Goal: Transaction & Acquisition: Download file/media

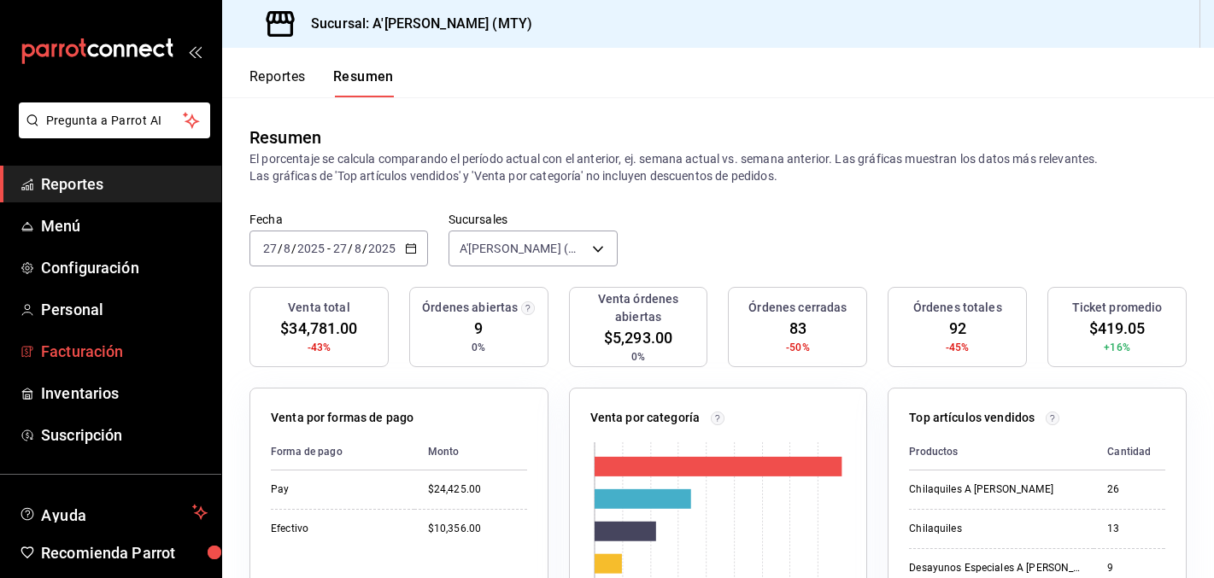
click at [109, 355] on span "Facturación" at bounding box center [124, 351] width 167 height 23
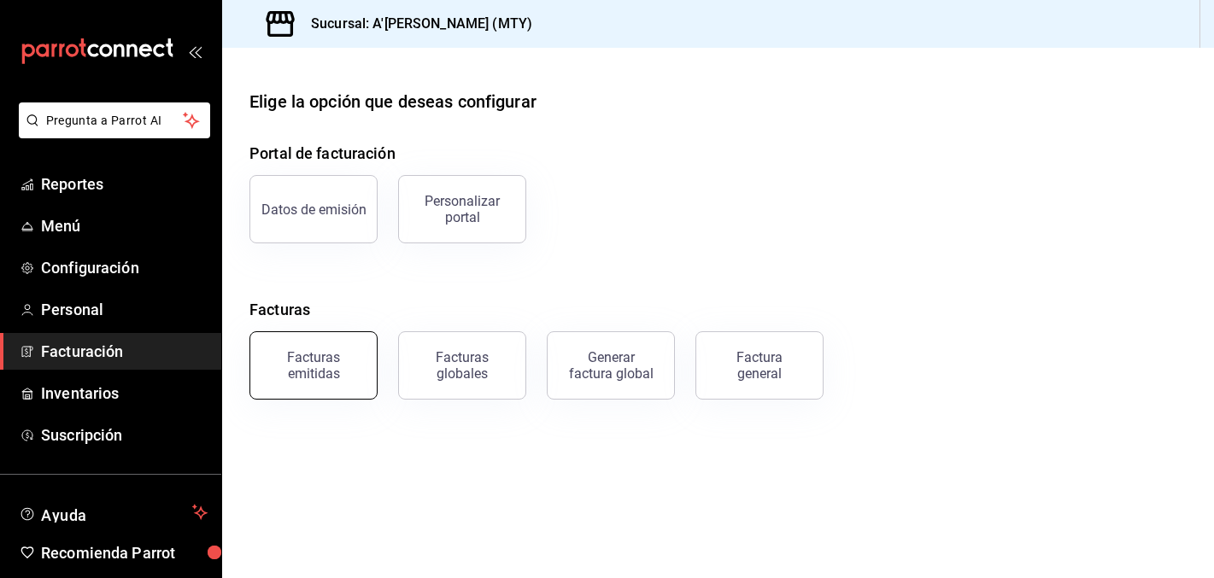
click at [335, 387] on button "Facturas emitidas" at bounding box center [314, 366] width 128 height 68
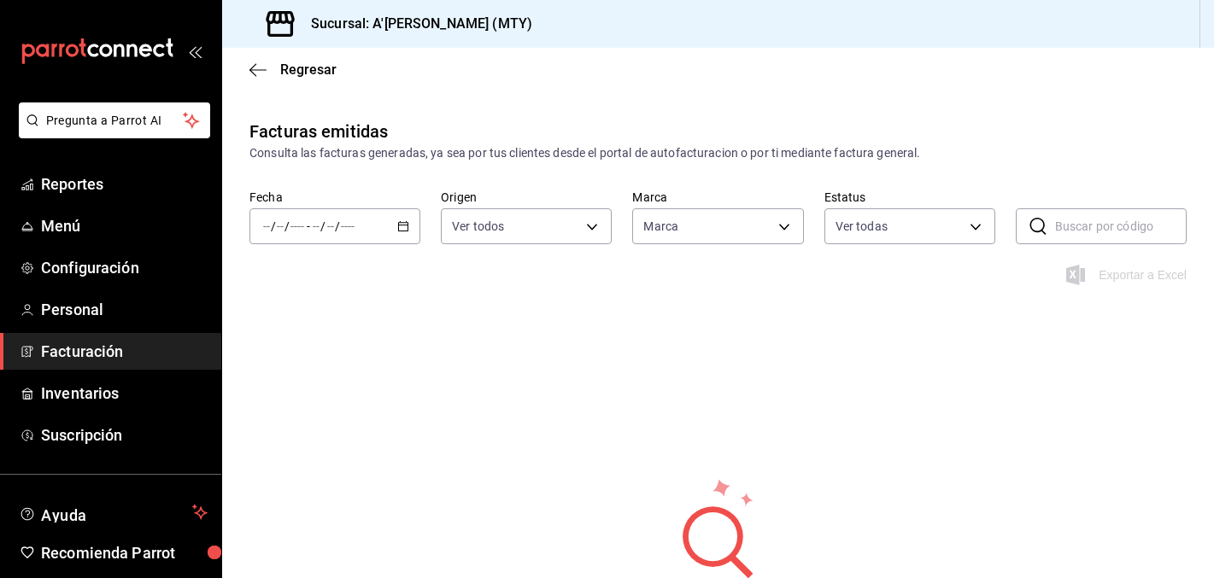
type input "a9dd8766-9f2a-4b72-9e6c-22c101a962dd"
click at [387, 222] on div "/ / - / /" at bounding box center [335, 226] width 171 height 36
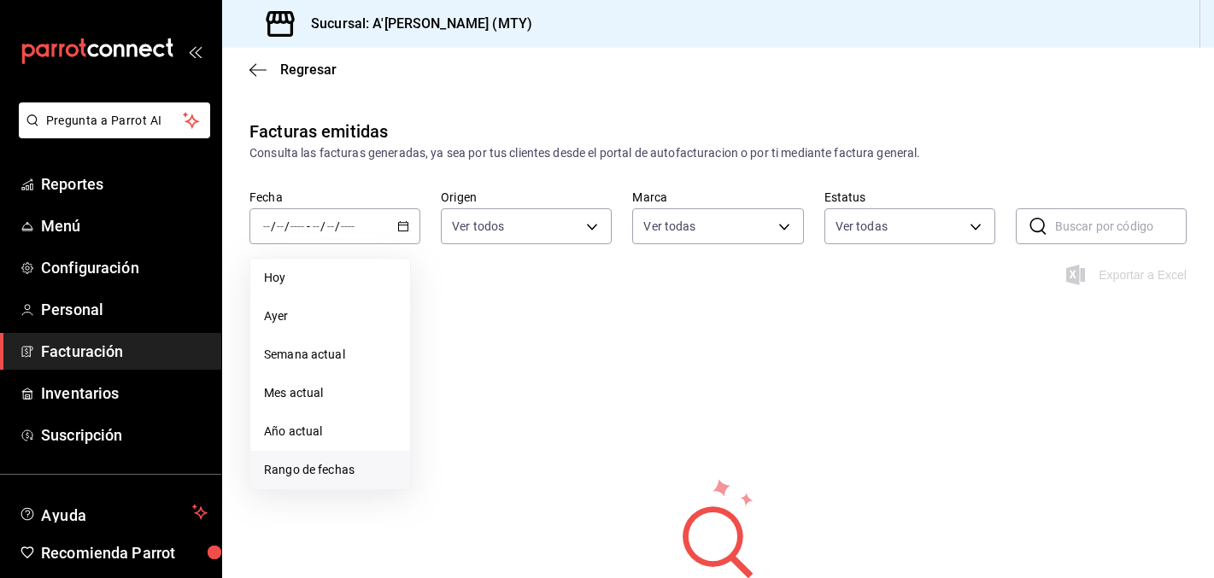
click at [327, 471] on span "Rango de fechas" at bounding box center [330, 470] width 132 height 18
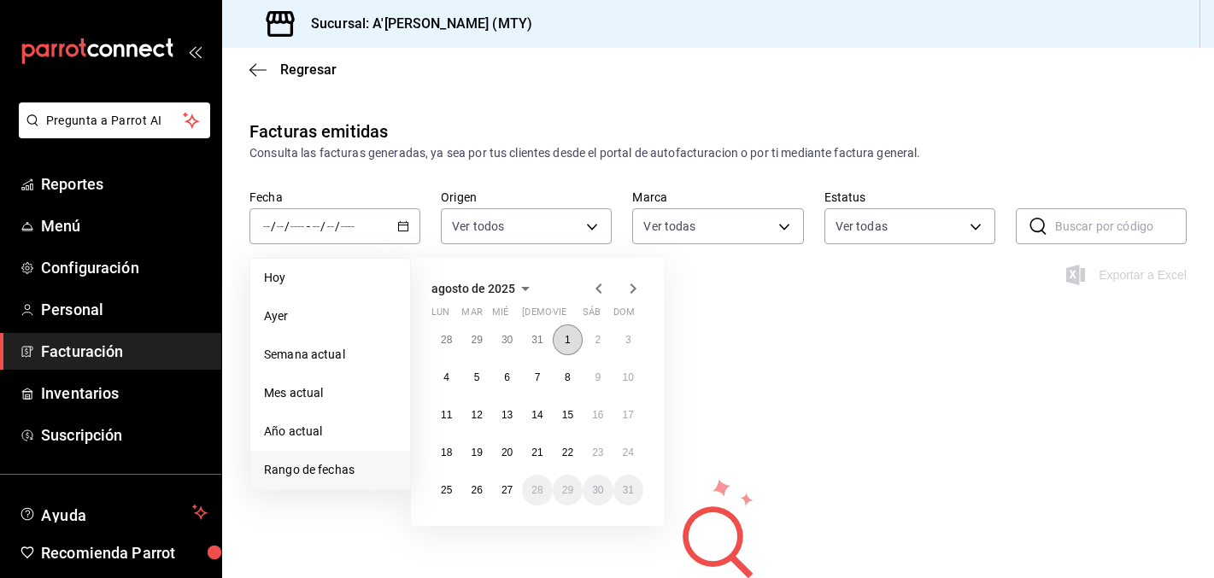
click at [575, 338] on button "1" at bounding box center [568, 340] width 30 height 31
click at [512, 496] on button "27" at bounding box center [507, 490] width 30 height 31
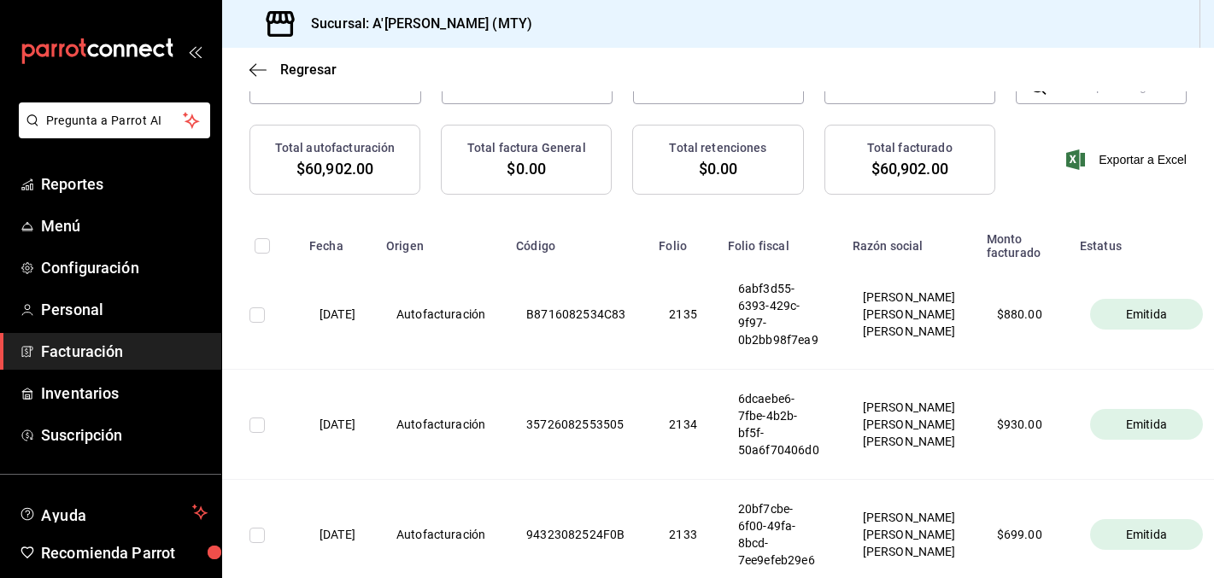
scroll to position [142, 0]
click at [260, 247] on input "checkbox" at bounding box center [262, 244] width 15 height 15
checkbox input "true"
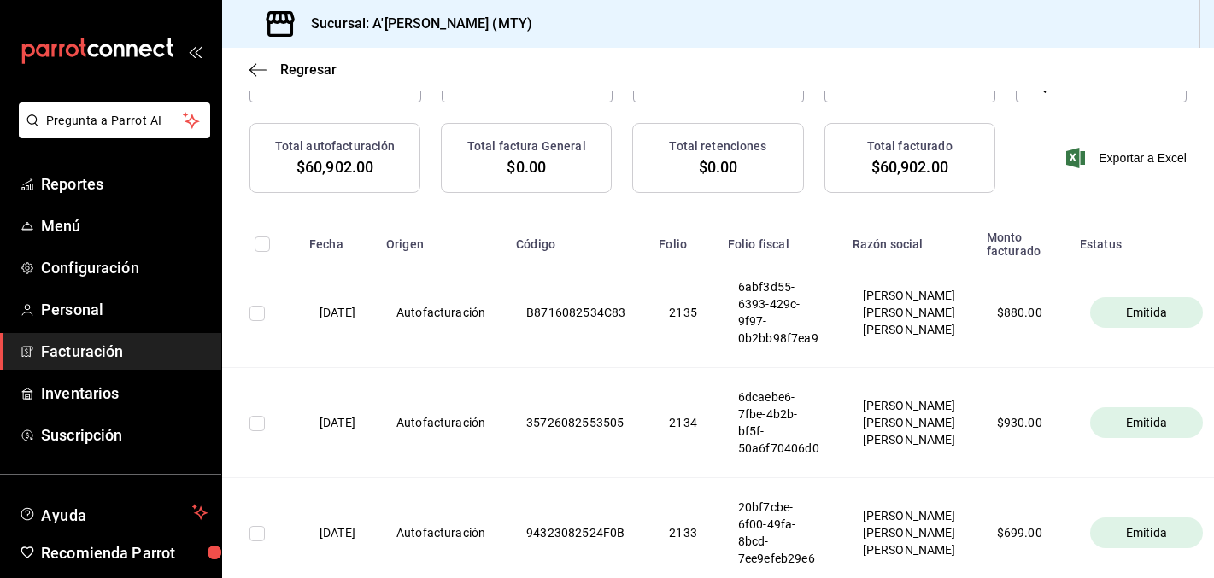
checkbox input "true"
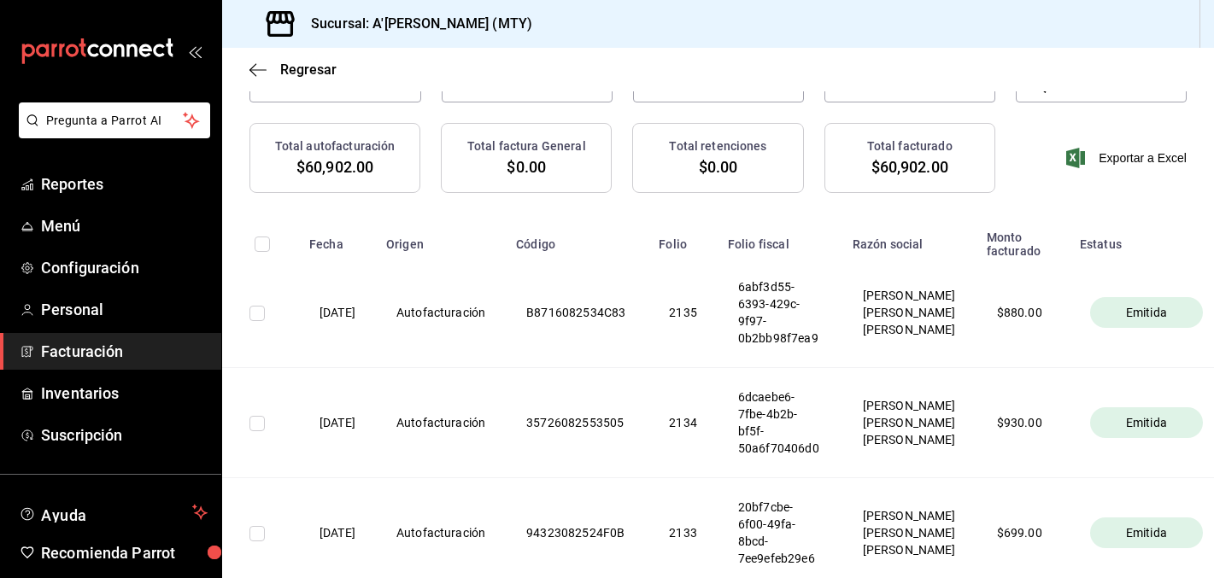
checkbox input "true"
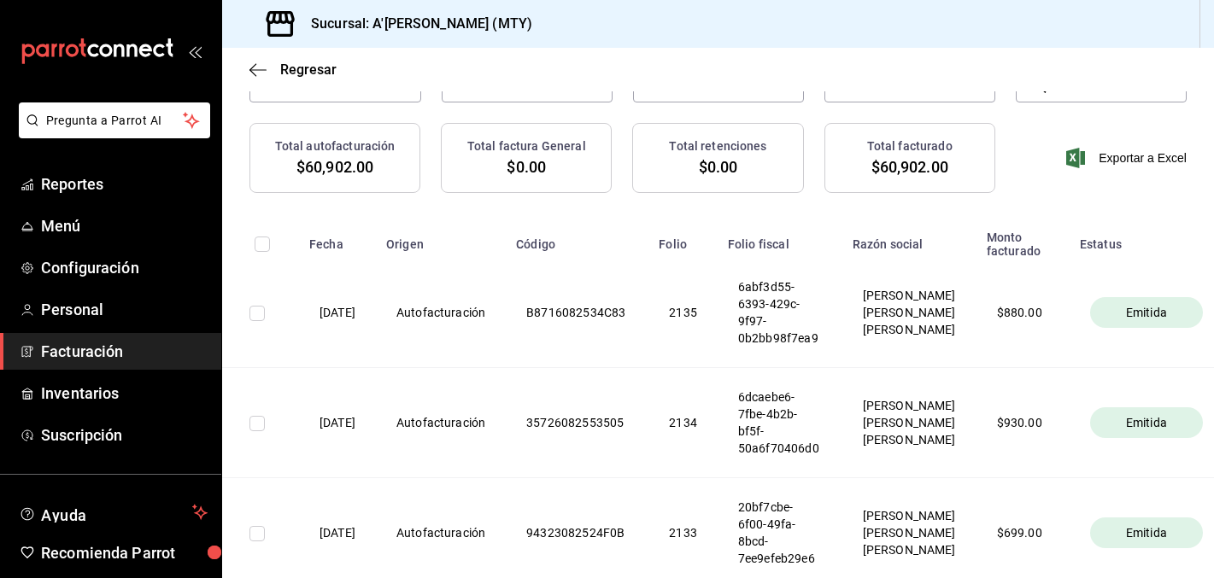
checkbox input "true"
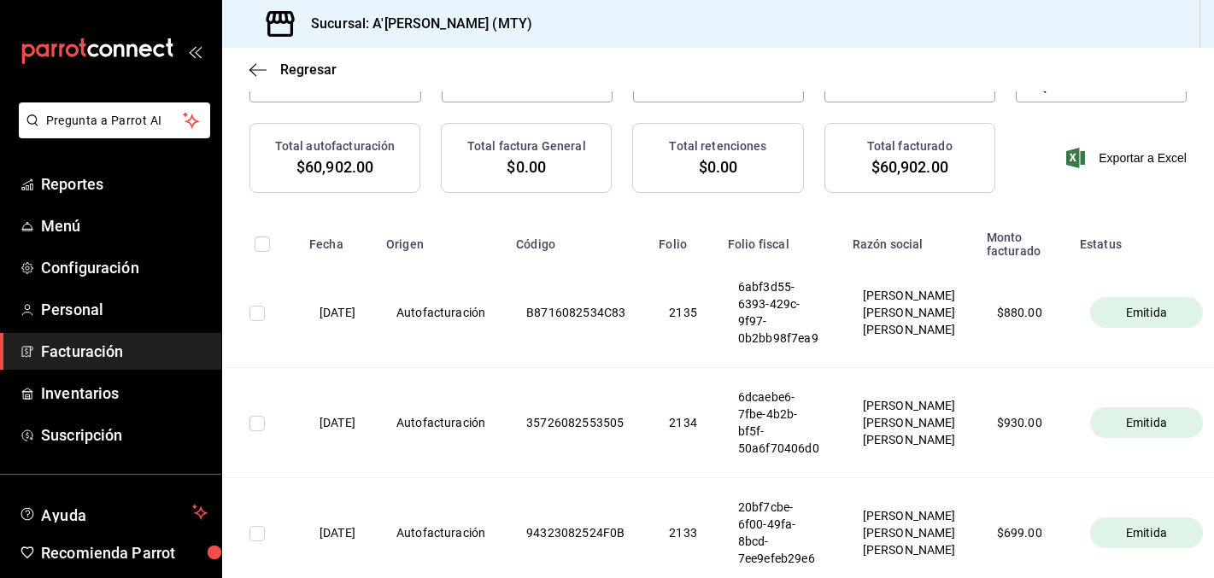
checkbox input "true"
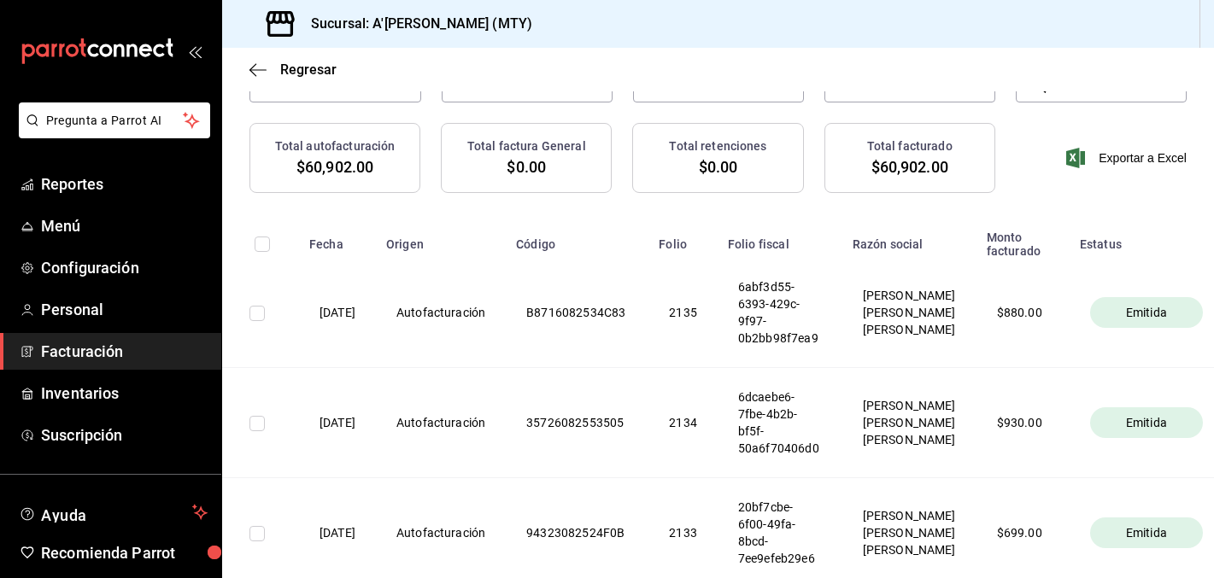
checkbox input "true"
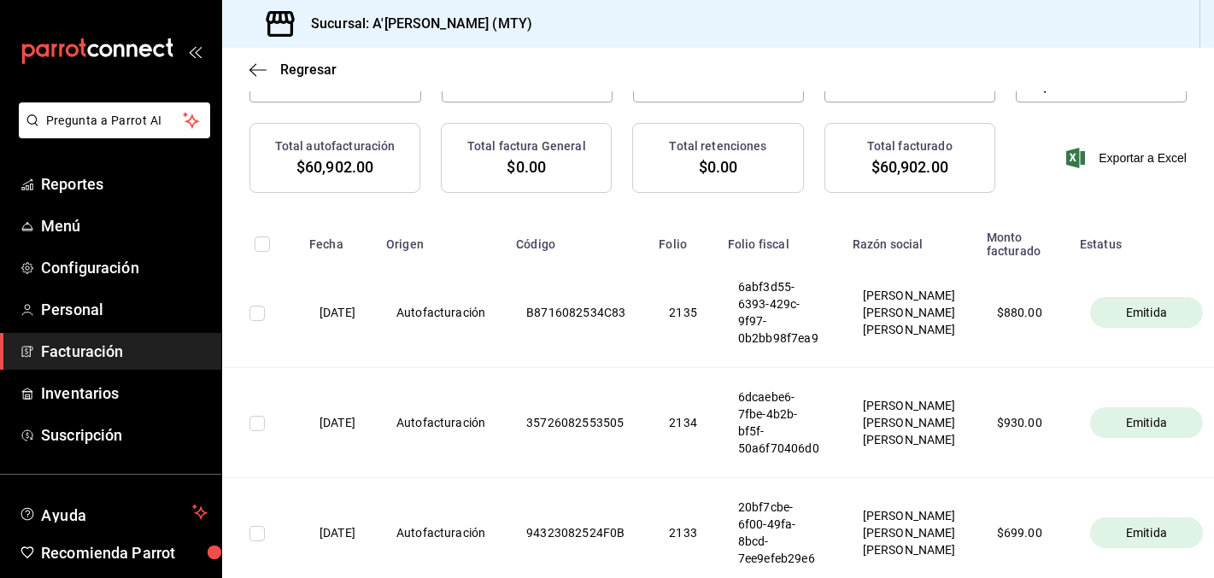
checkbox input "true"
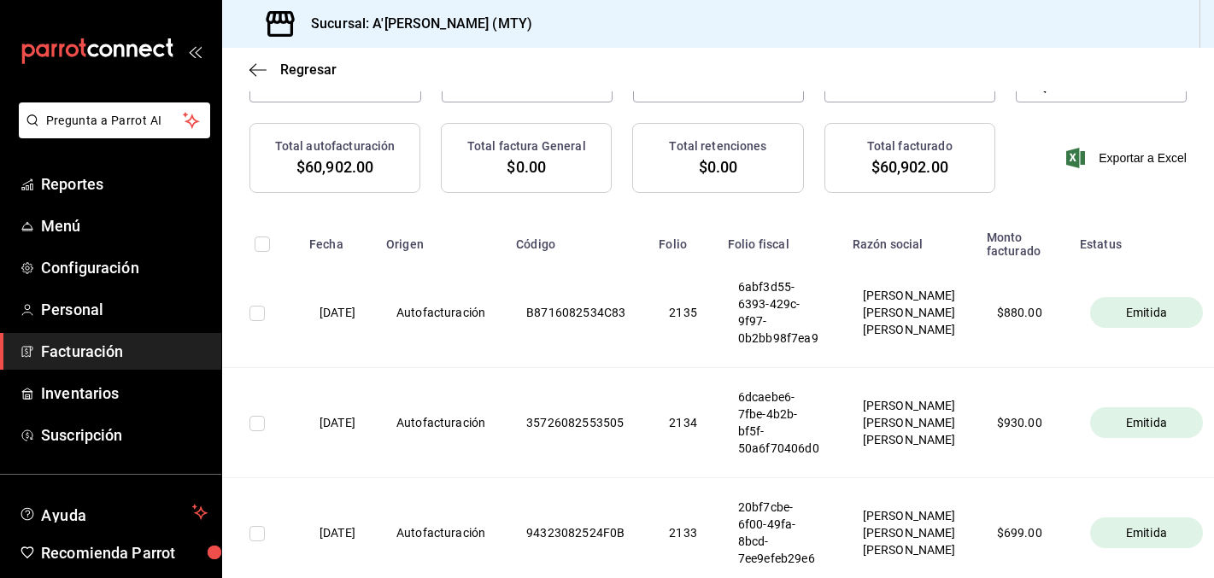
checkbox input "true"
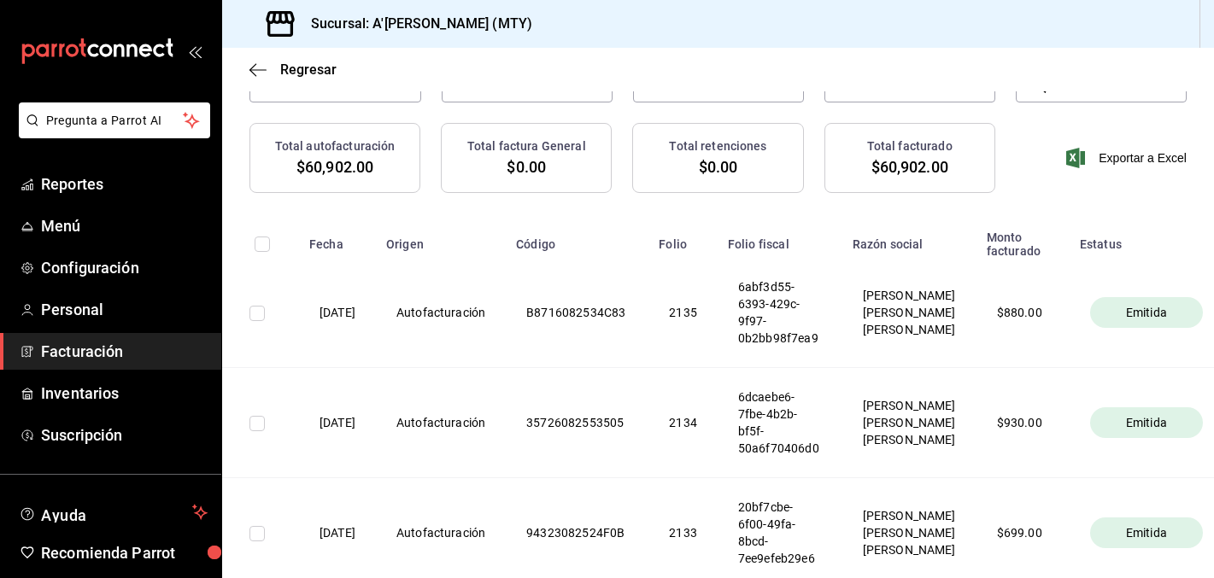
checkbox input "true"
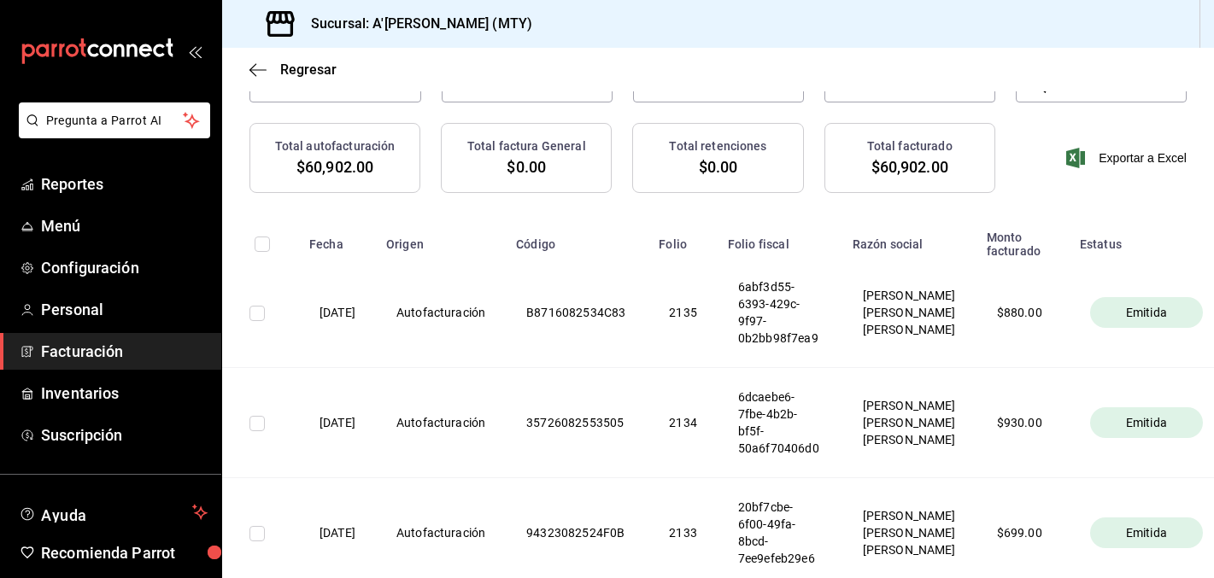
checkbox input "true"
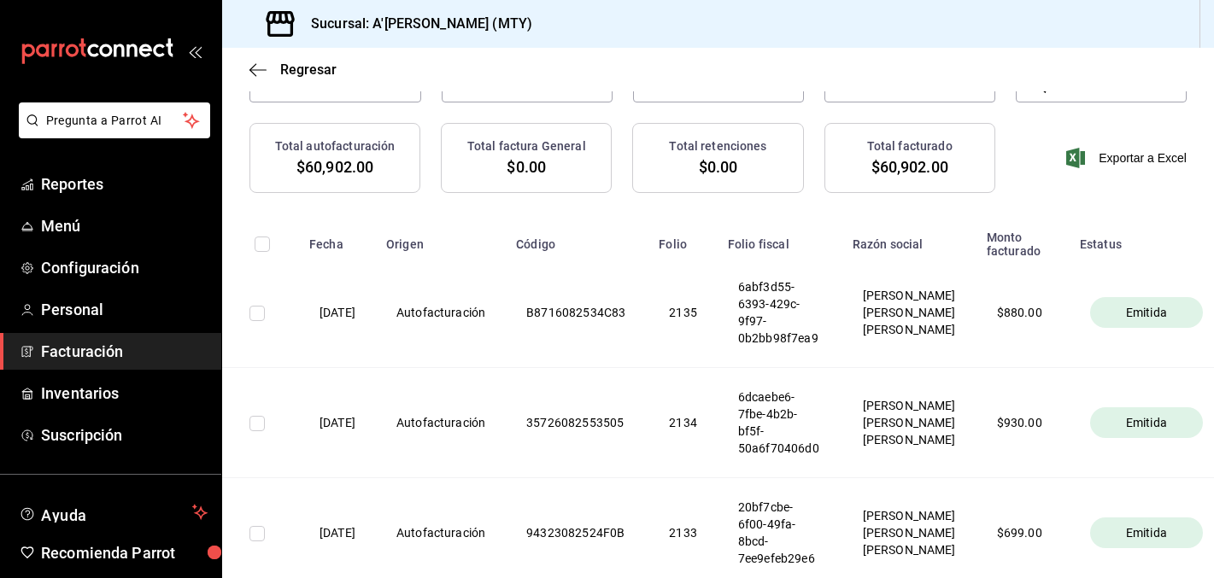
checkbox input "true"
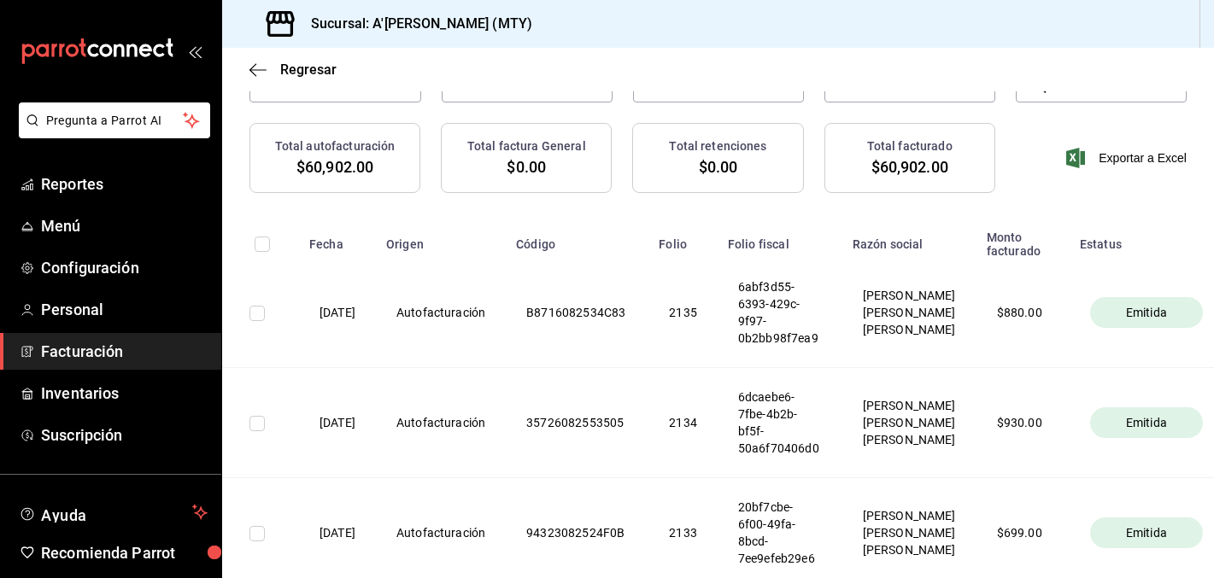
checkbox input "true"
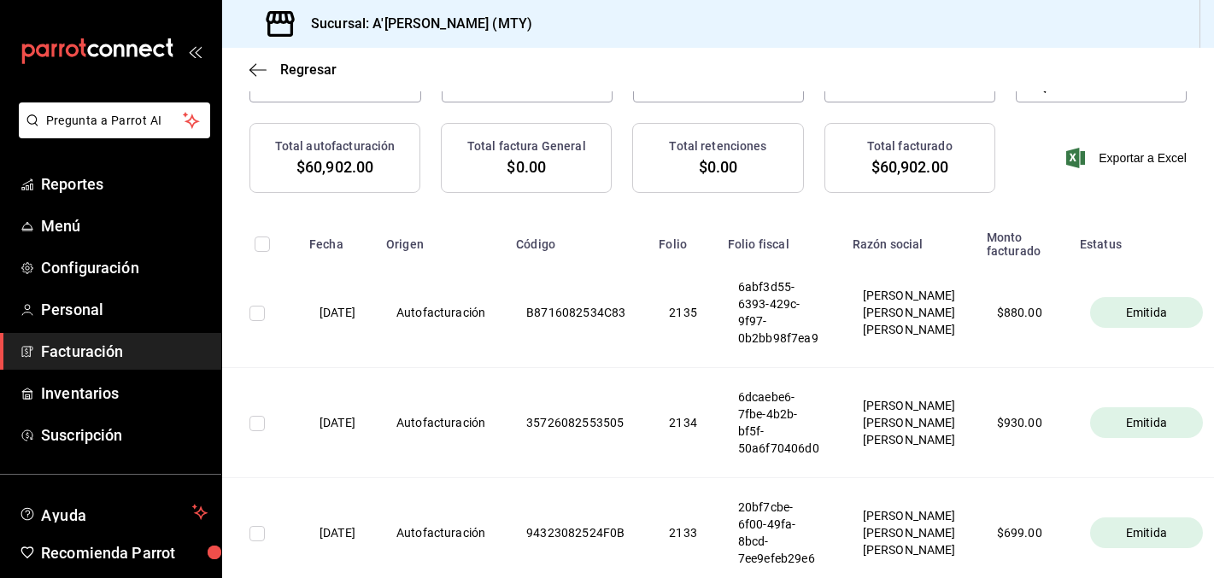
checkbox input "true"
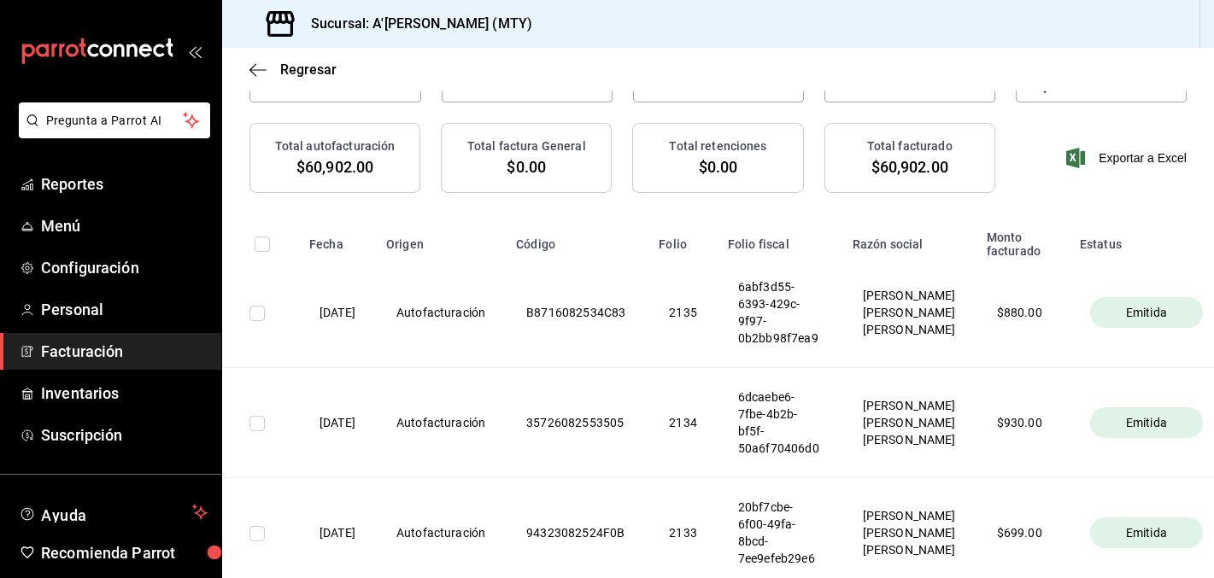
checkbox input "true"
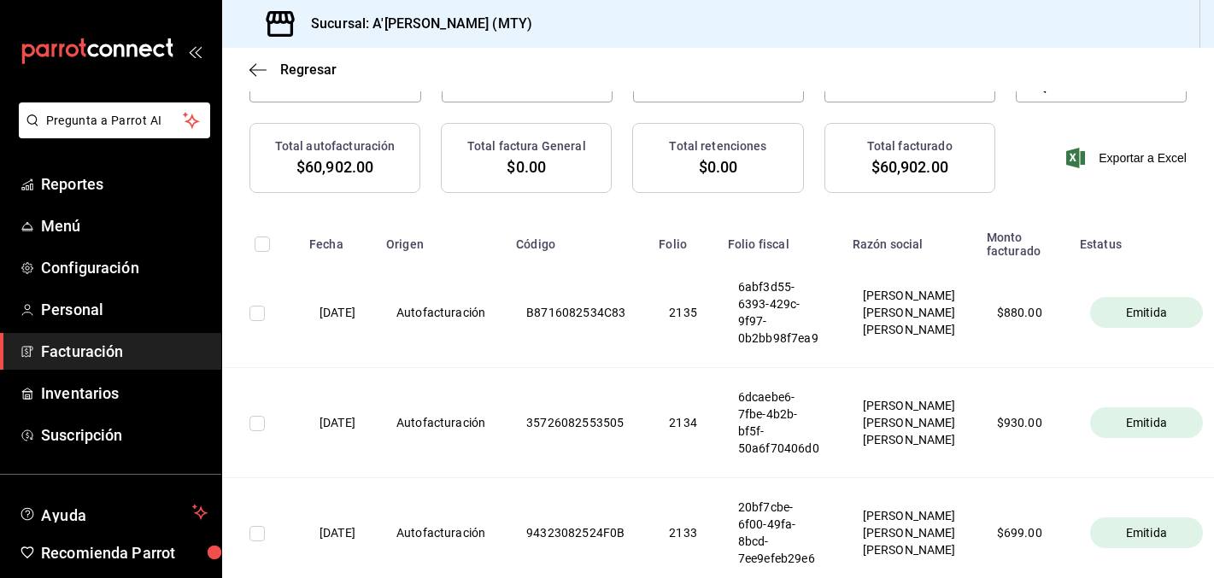
checkbox input "true"
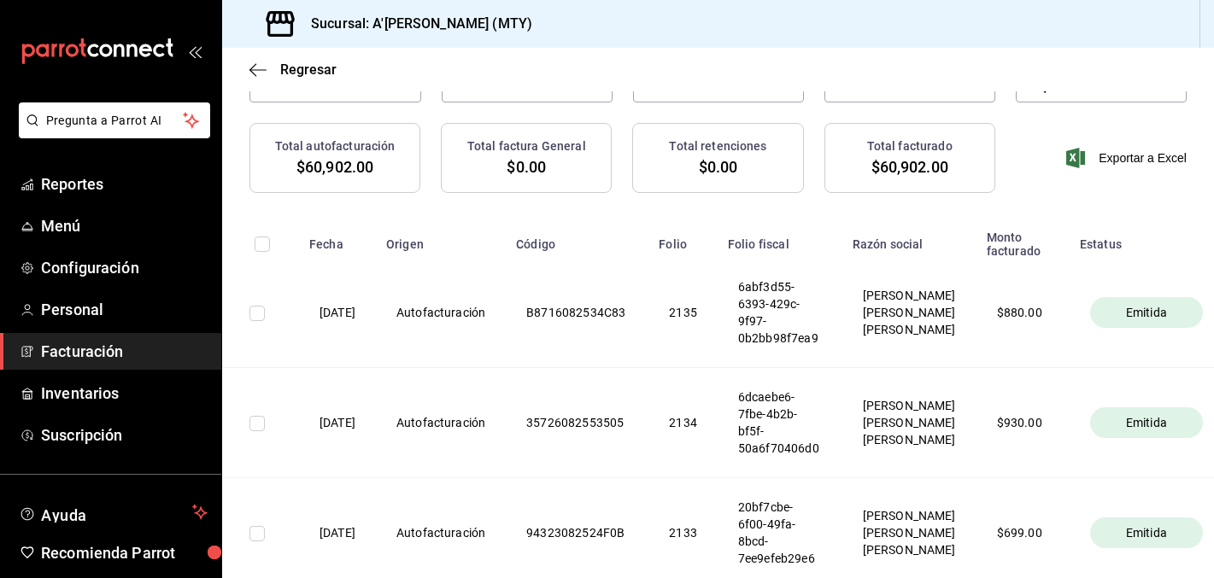
checkbox input "true"
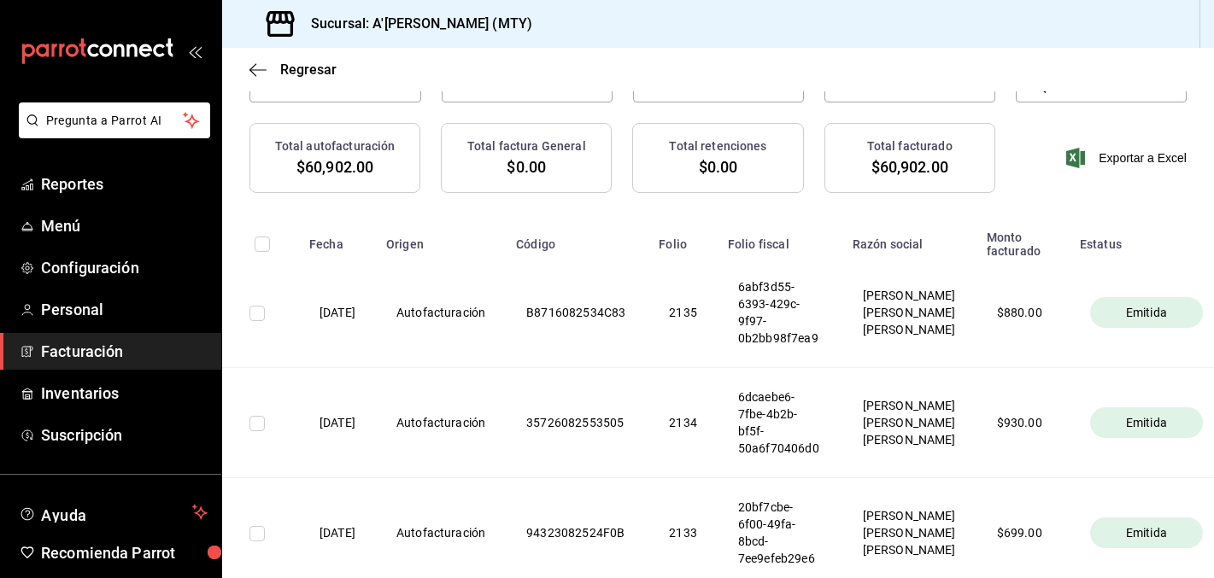
checkbox input "true"
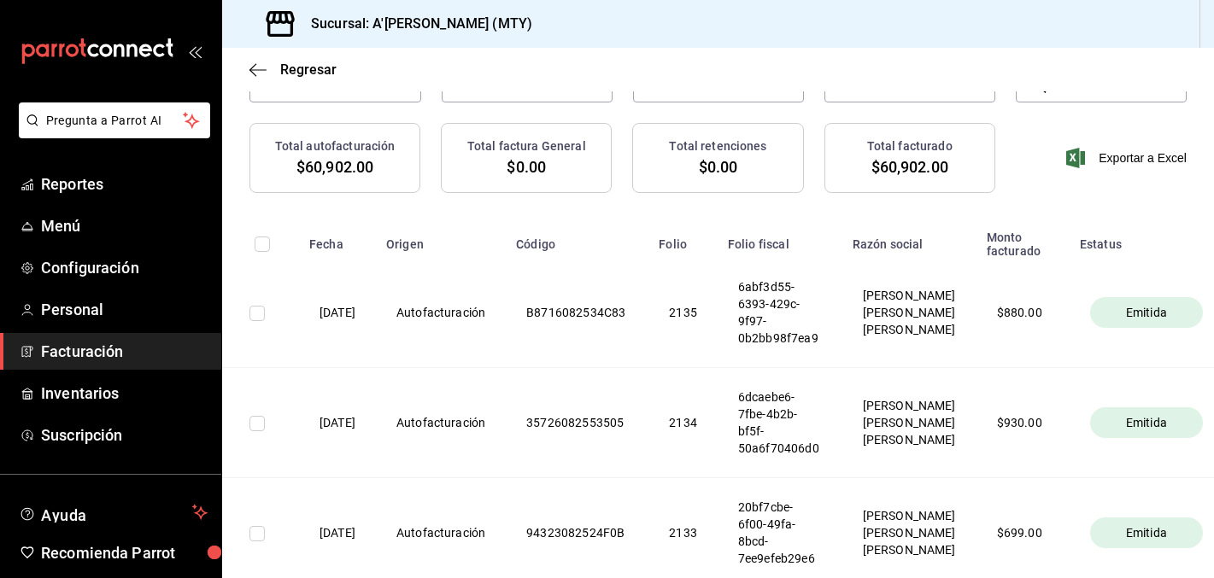
checkbox input "true"
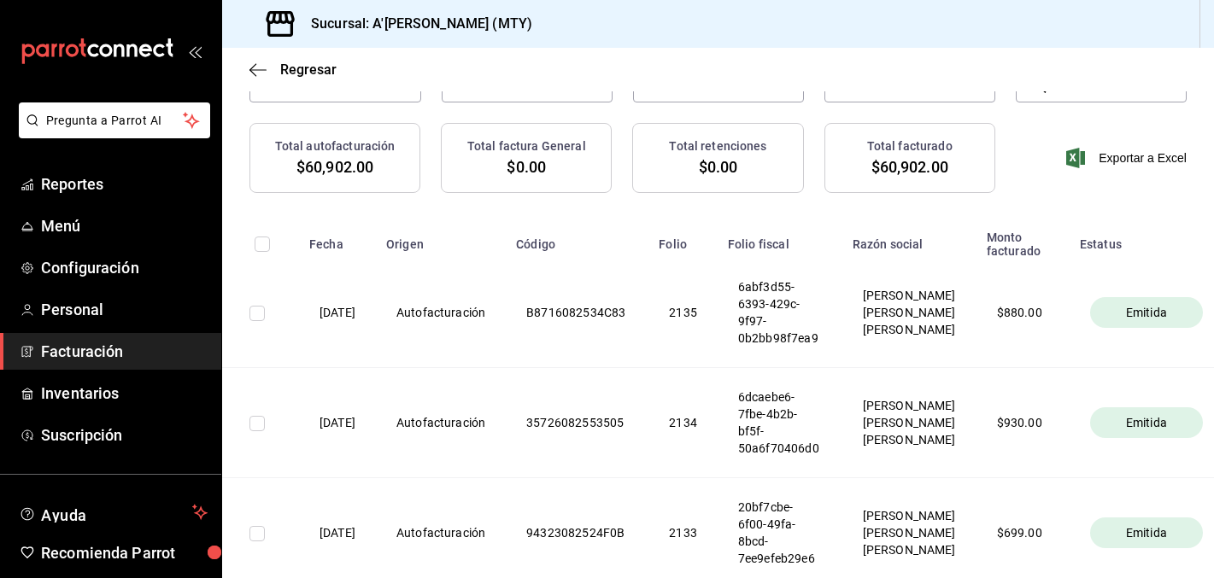
checkbox input "true"
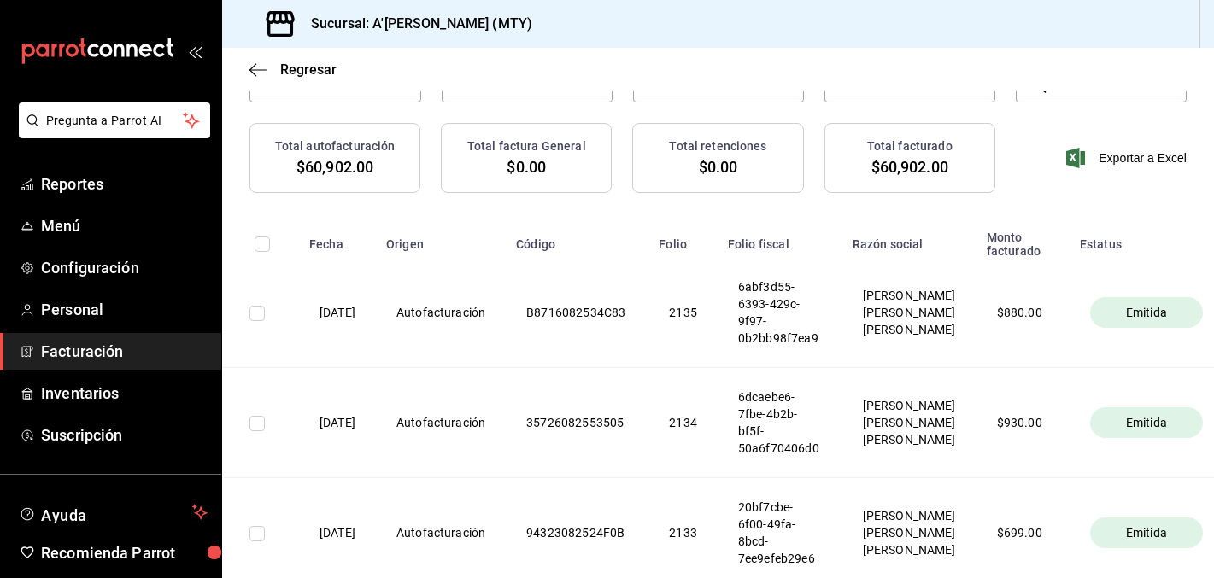
checkbox input "true"
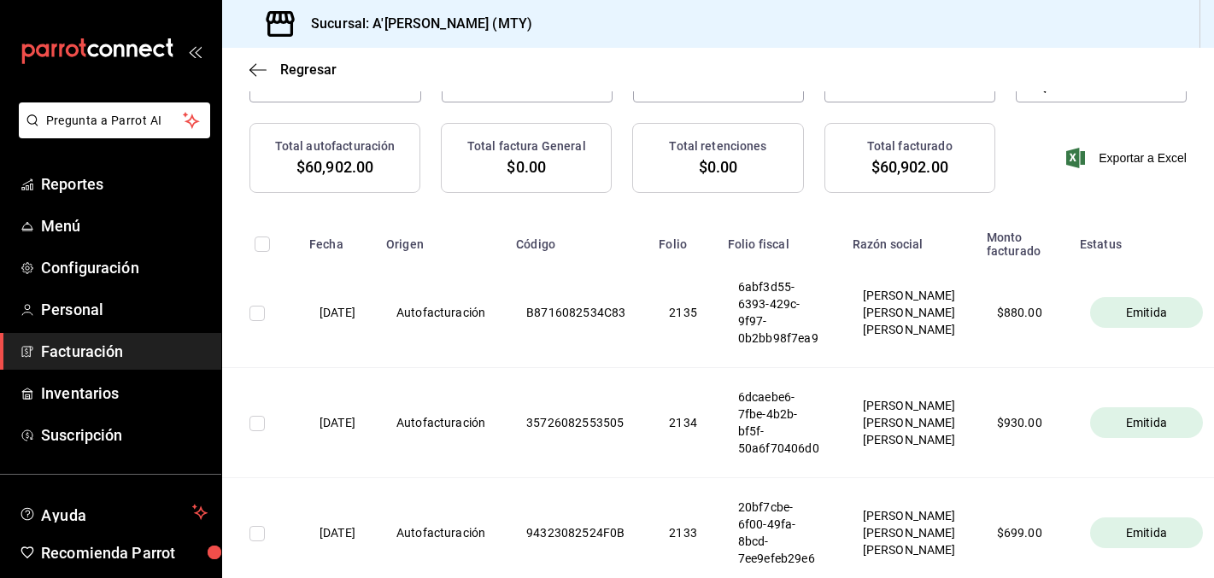
checkbox input "true"
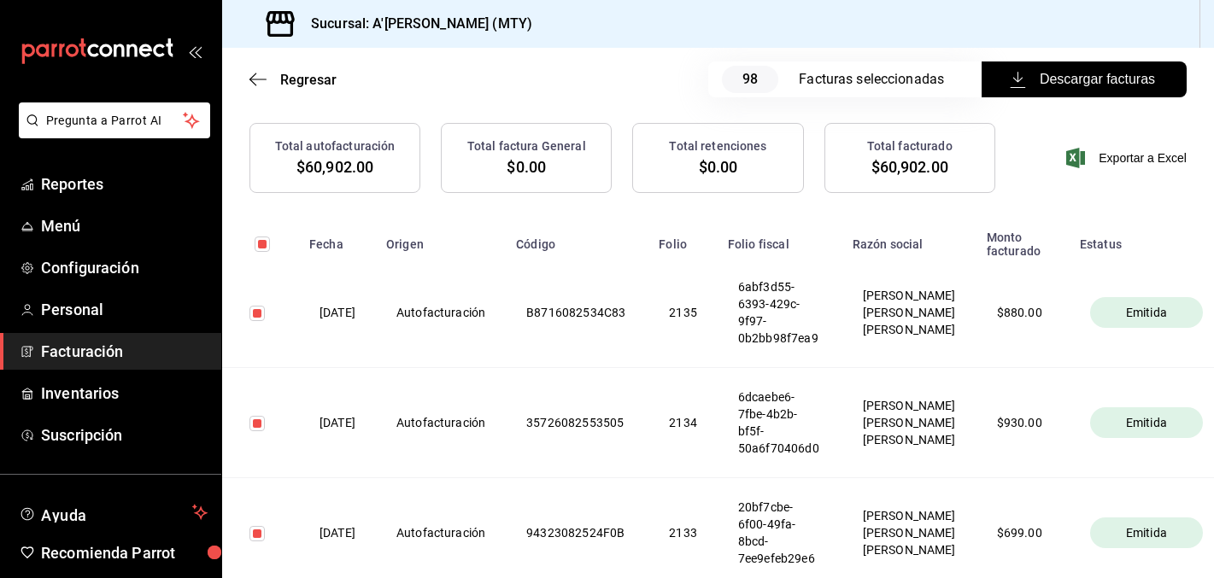
scroll to position [0, 0]
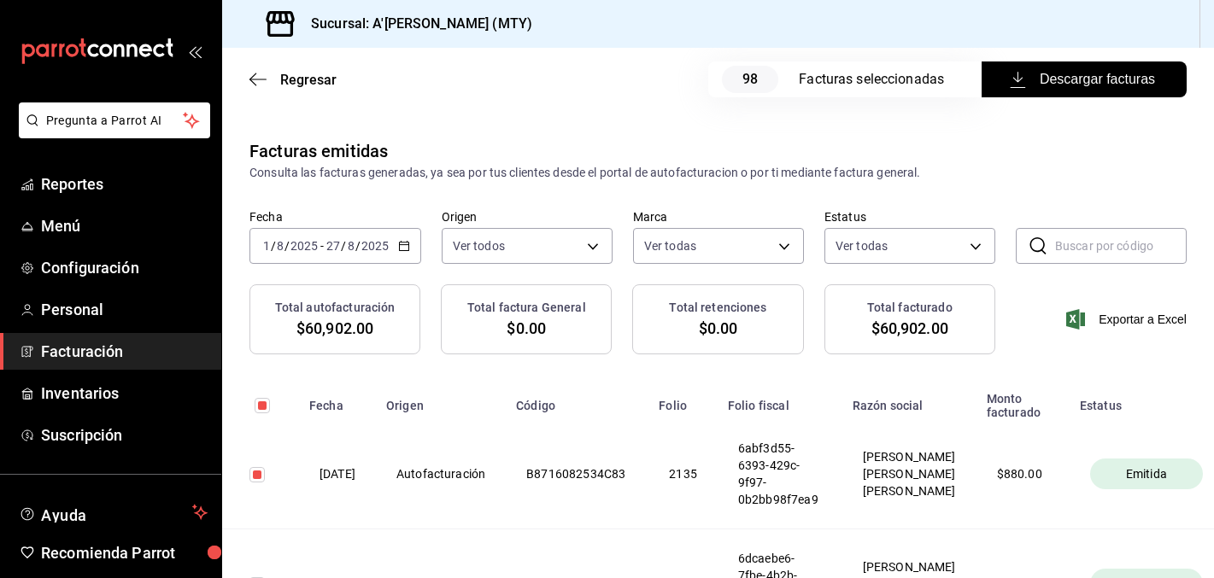
click at [1075, 86] on span "Descargar facturas" at bounding box center [1084, 79] width 142 height 21
